Goal: Task Accomplishment & Management: Manage account settings

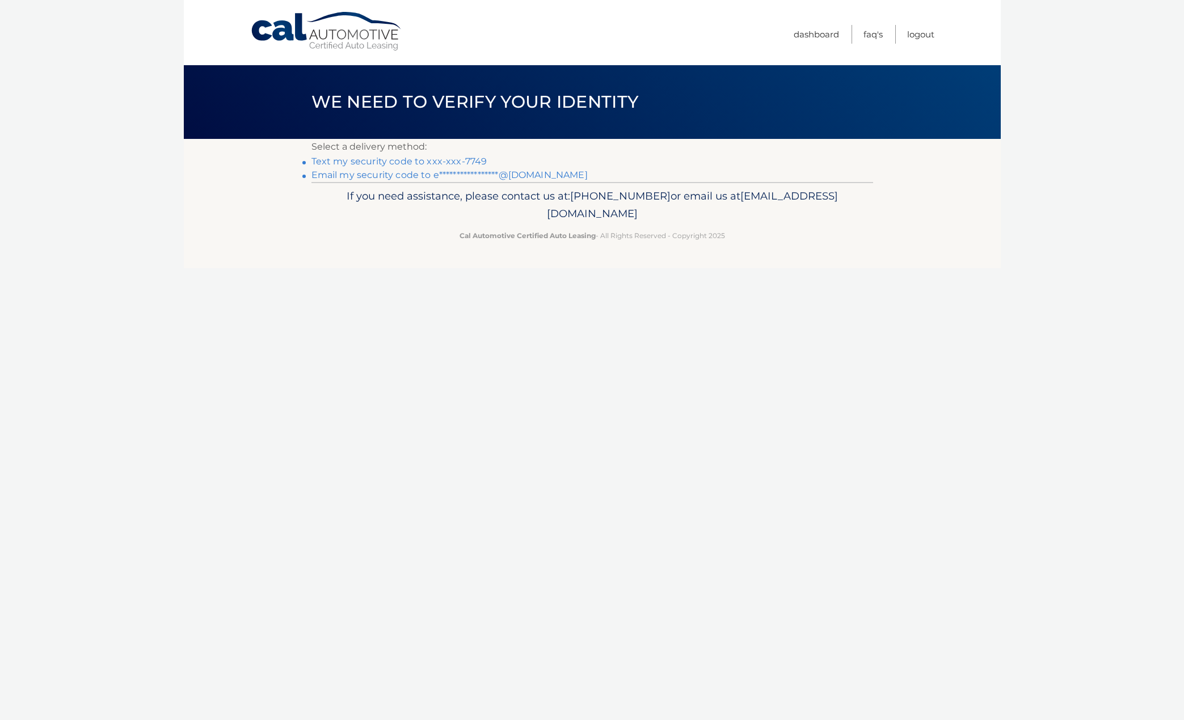
click at [470, 166] on link "Text my security code to xxx-xxx-7749" at bounding box center [399, 161] width 176 height 11
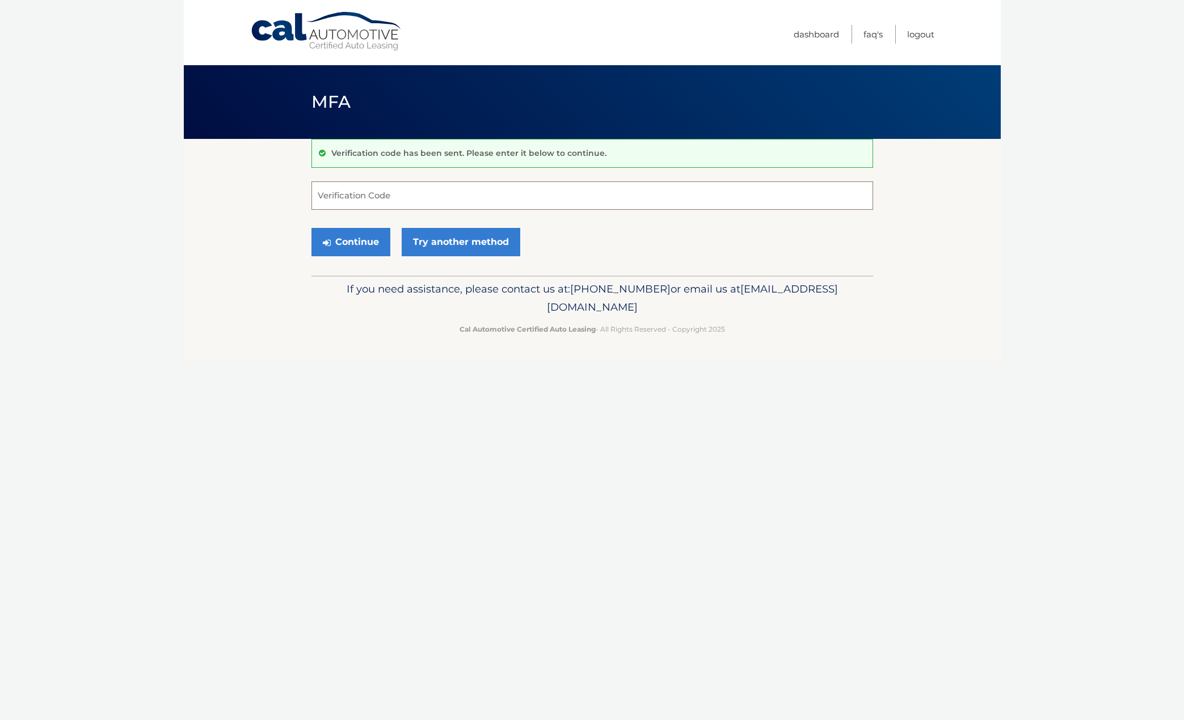
click at [460, 195] on input "Verification Code" at bounding box center [591, 195] width 561 height 28
type input "303304"
click at [367, 238] on button "Continue" at bounding box center [350, 242] width 79 height 28
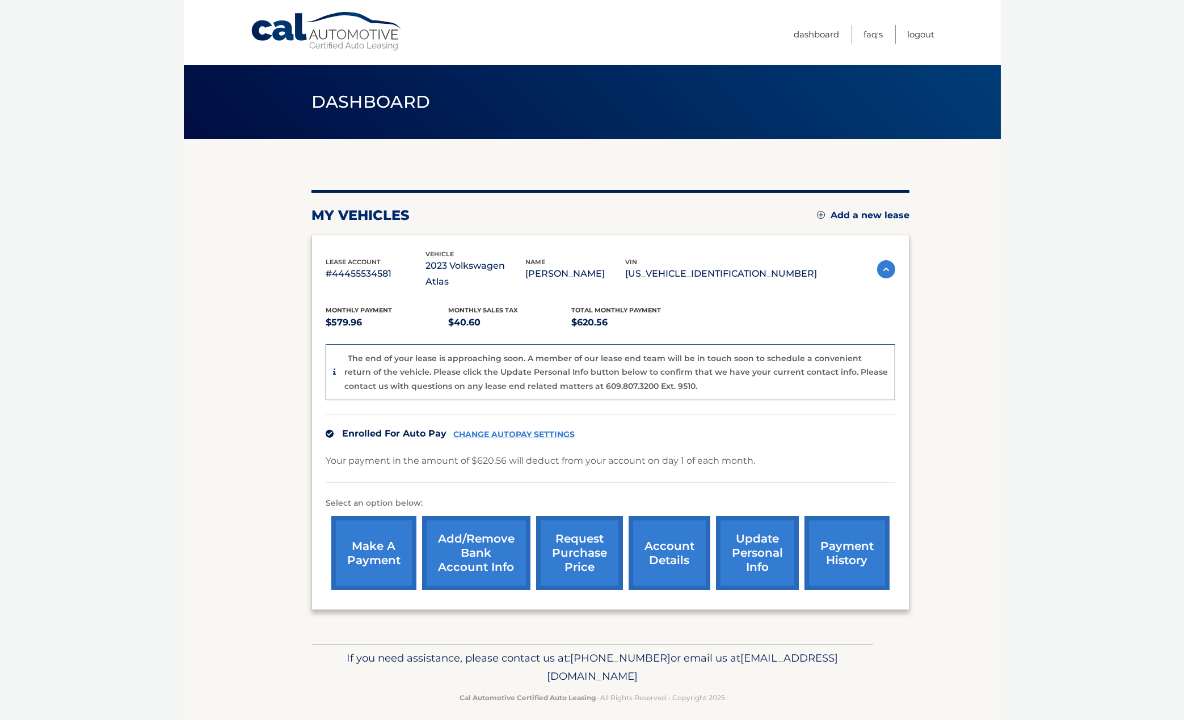
click at [518, 430] on link "CHANGE AUTOPAY SETTINGS" at bounding box center [513, 435] width 121 height 10
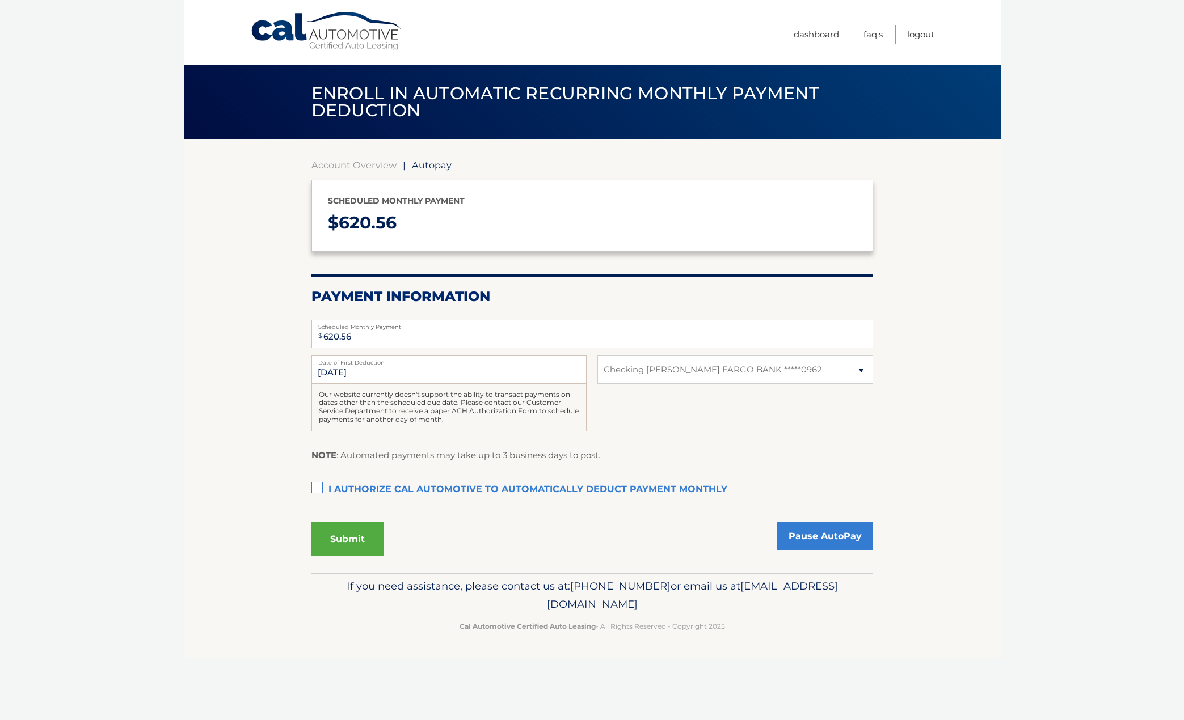
select select "YjM4OGI3YjUtZWYxNi00YzMxLThlYzctYjRhNGQ4N2UwYjA2"
click at [825, 551] on link "Pause AutoPay" at bounding box center [825, 536] width 96 height 28
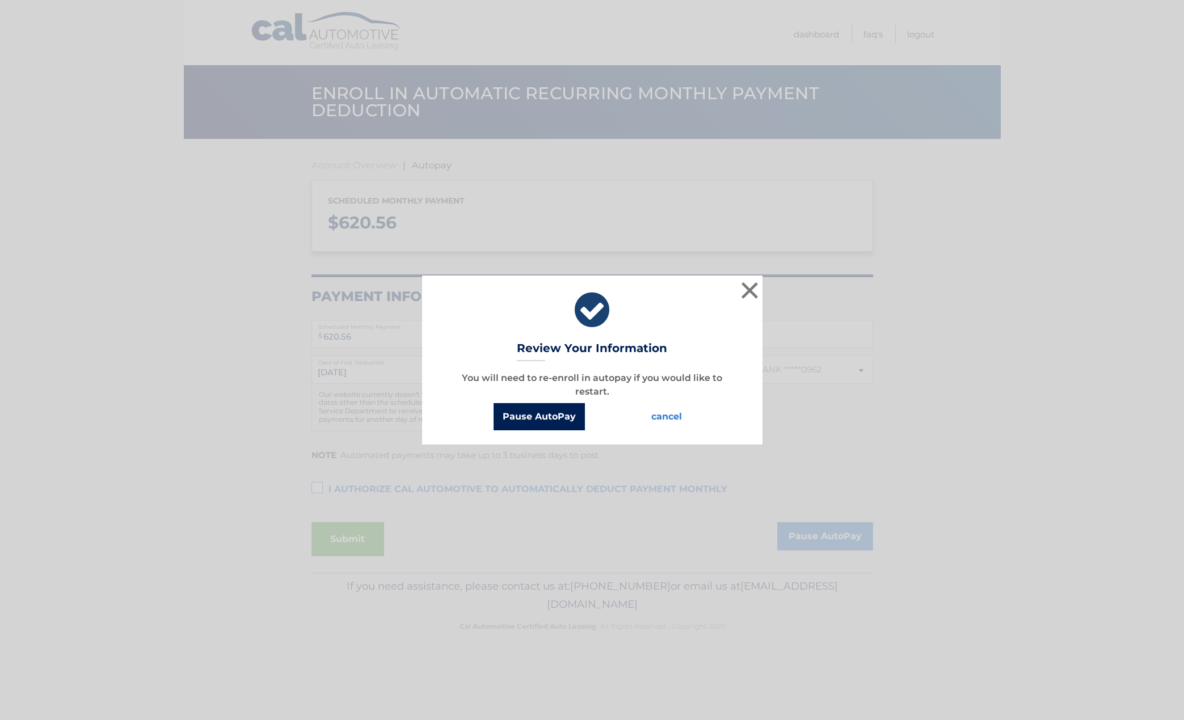
click at [532, 422] on button "Pause AutoPay" at bounding box center [538, 416] width 91 height 27
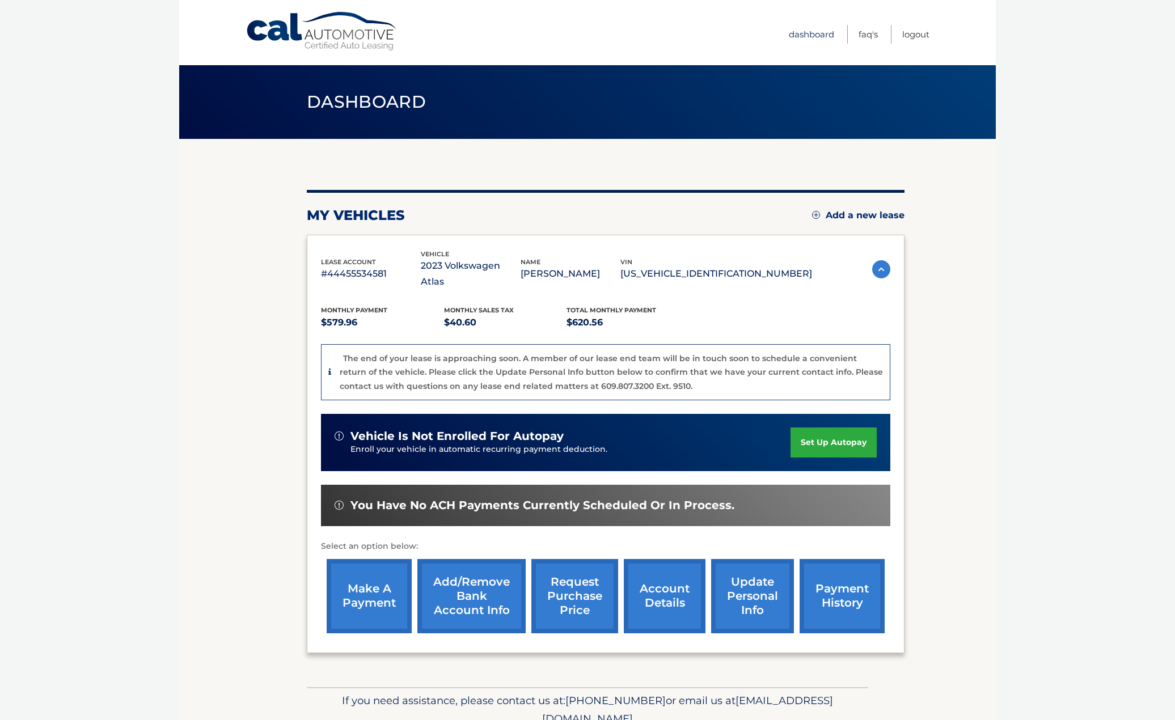
click at [808, 29] on link "Dashboard" at bounding box center [811, 34] width 45 height 19
